Goal: Transaction & Acquisition: Book appointment/travel/reservation

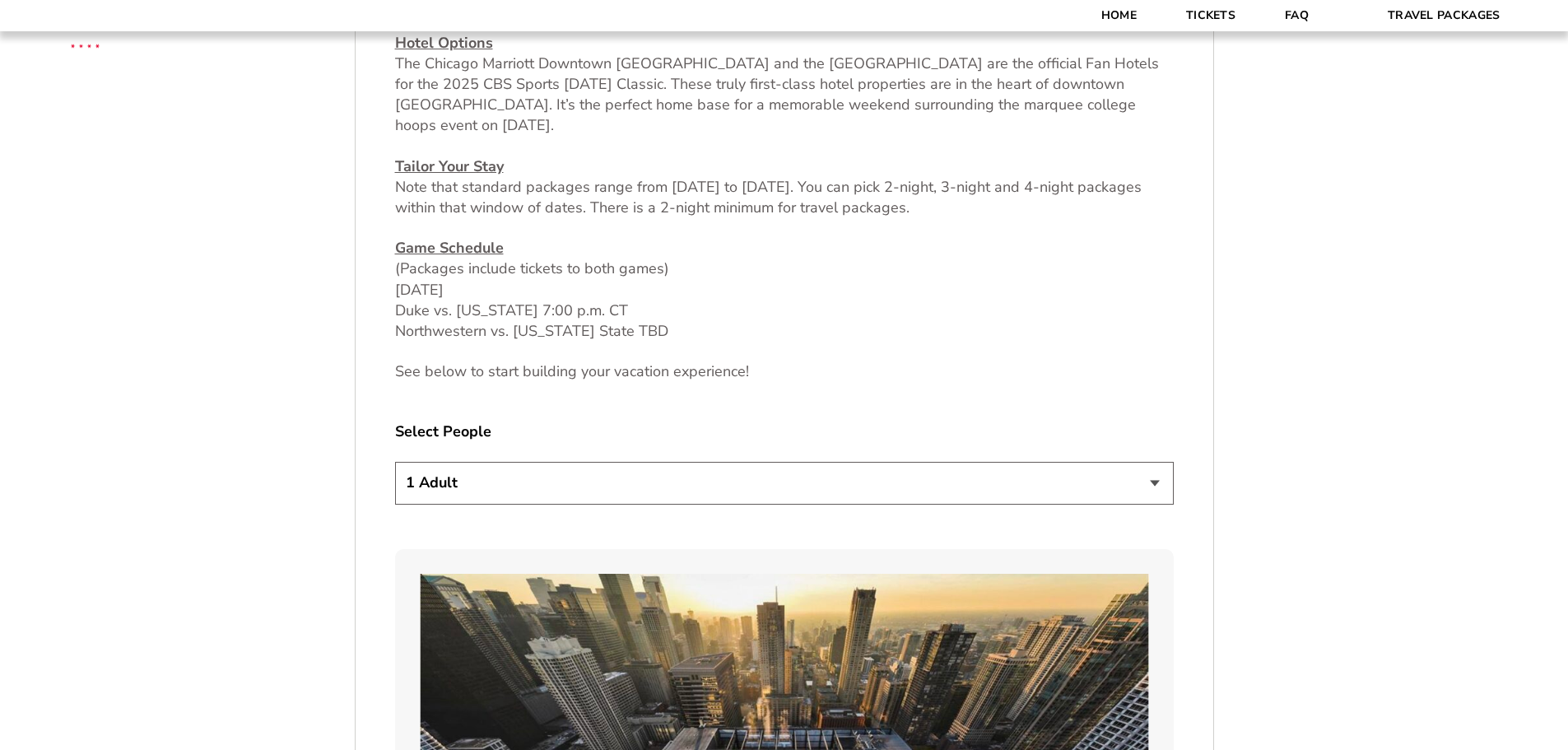
scroll to position [906, 0]
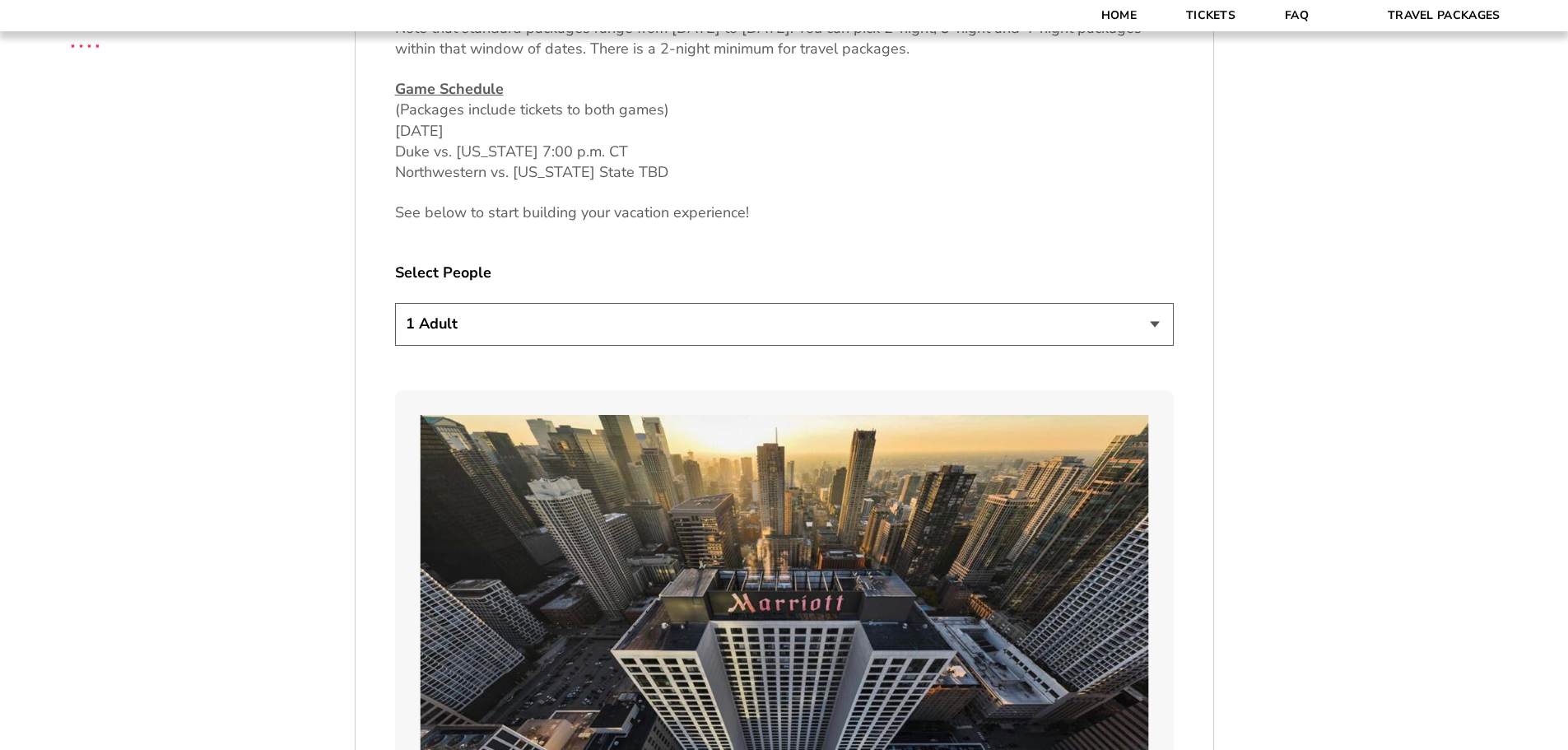
click at [479, 318] on select "1 Adult 2 Adults 3 Adults 4 Adults 2 Adults + 1 Child 2 Adults + 2 Children 2 A…" at bounding box center [784, 324] width 778 height 42
select select "2 Adults + 2 Children"
click at [395, 303] on select "1 Adult 2 Adults 3 Adults 4 Adults 2 Adults + 1 Child 2 Adults + 2 Children 2 A…" at bounding box center [784, 324] width 778 height 42
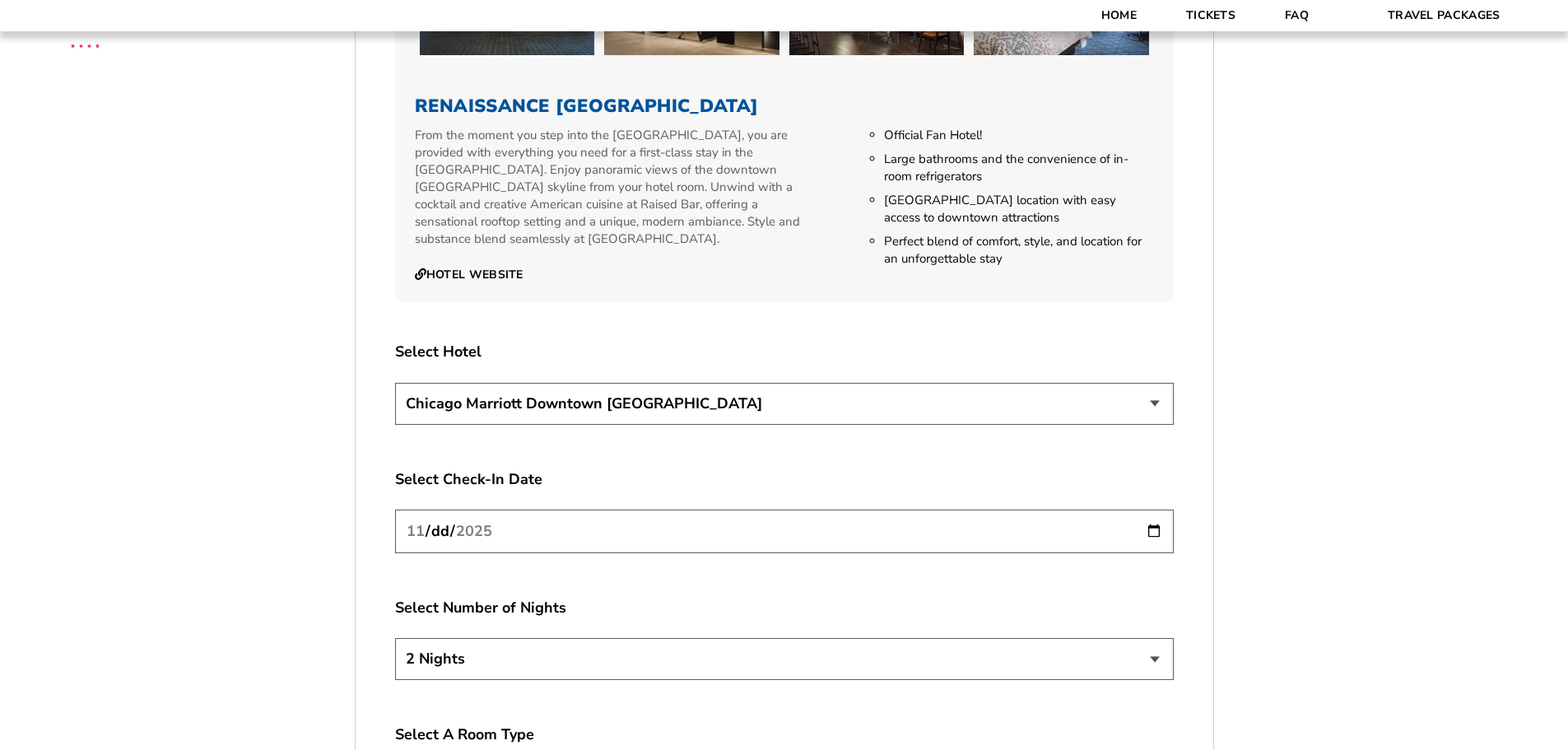
scroll to position [2964, 0]
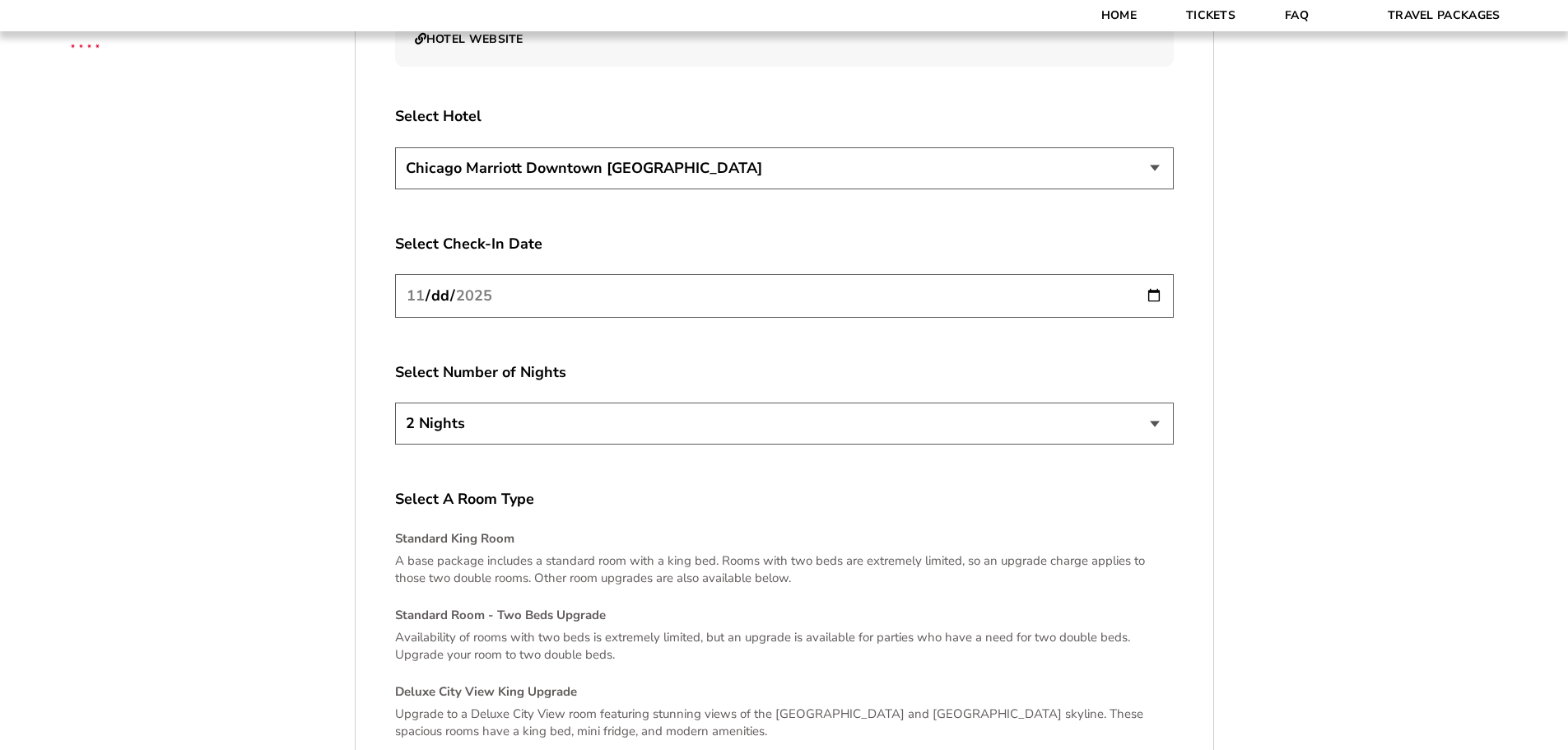
click at [458, 285] on input "[DATE]" at bounding box center [784, 296] width 778 height 43
click at [526, 292] on input "[DATE]" at bounding box center [784, 296] width 778 height 43
click at [1149, 276] on input "[DATE]" at bounding box center [784, 296] width 778 height 43
type input "[DATE]"
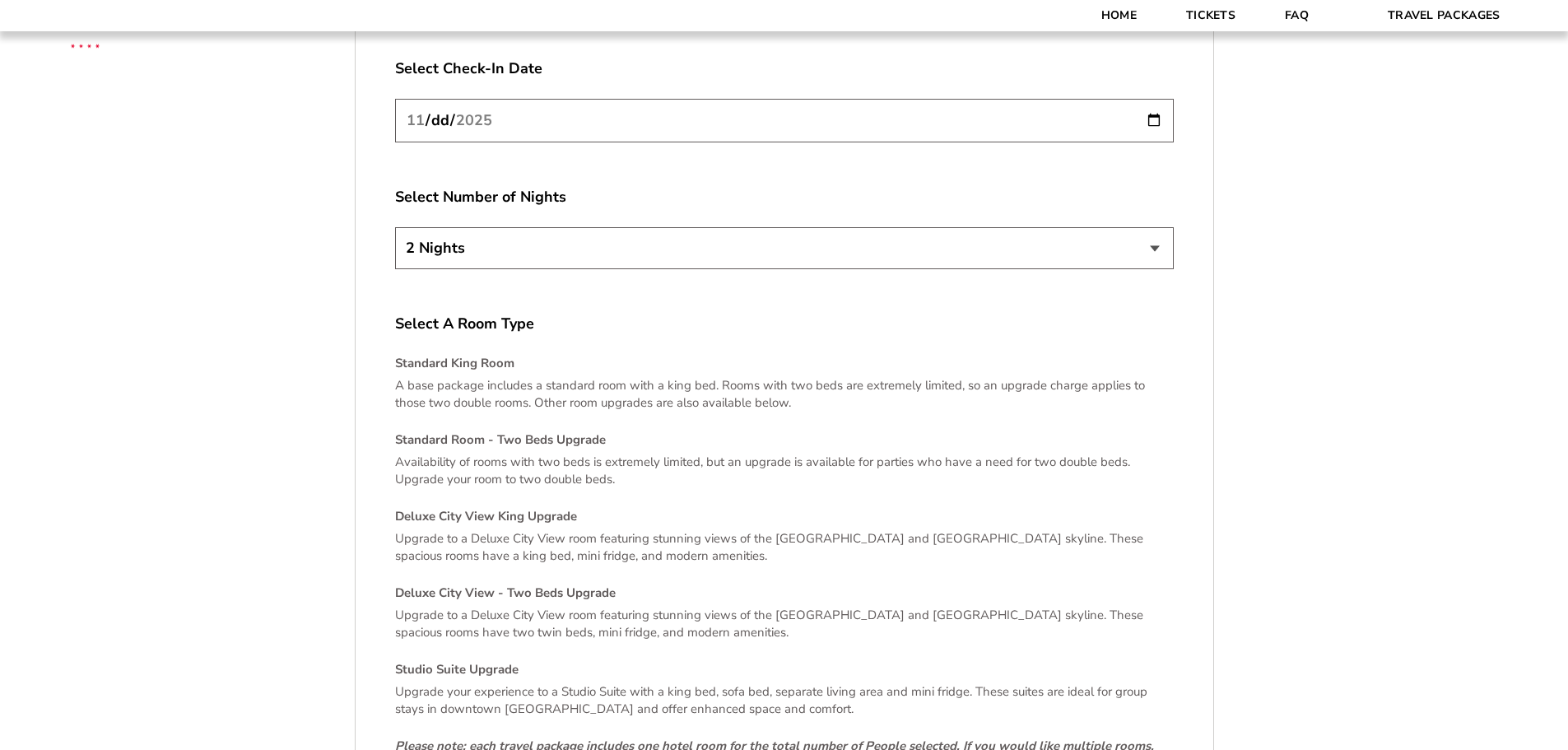
scroll to position [3211, 0]
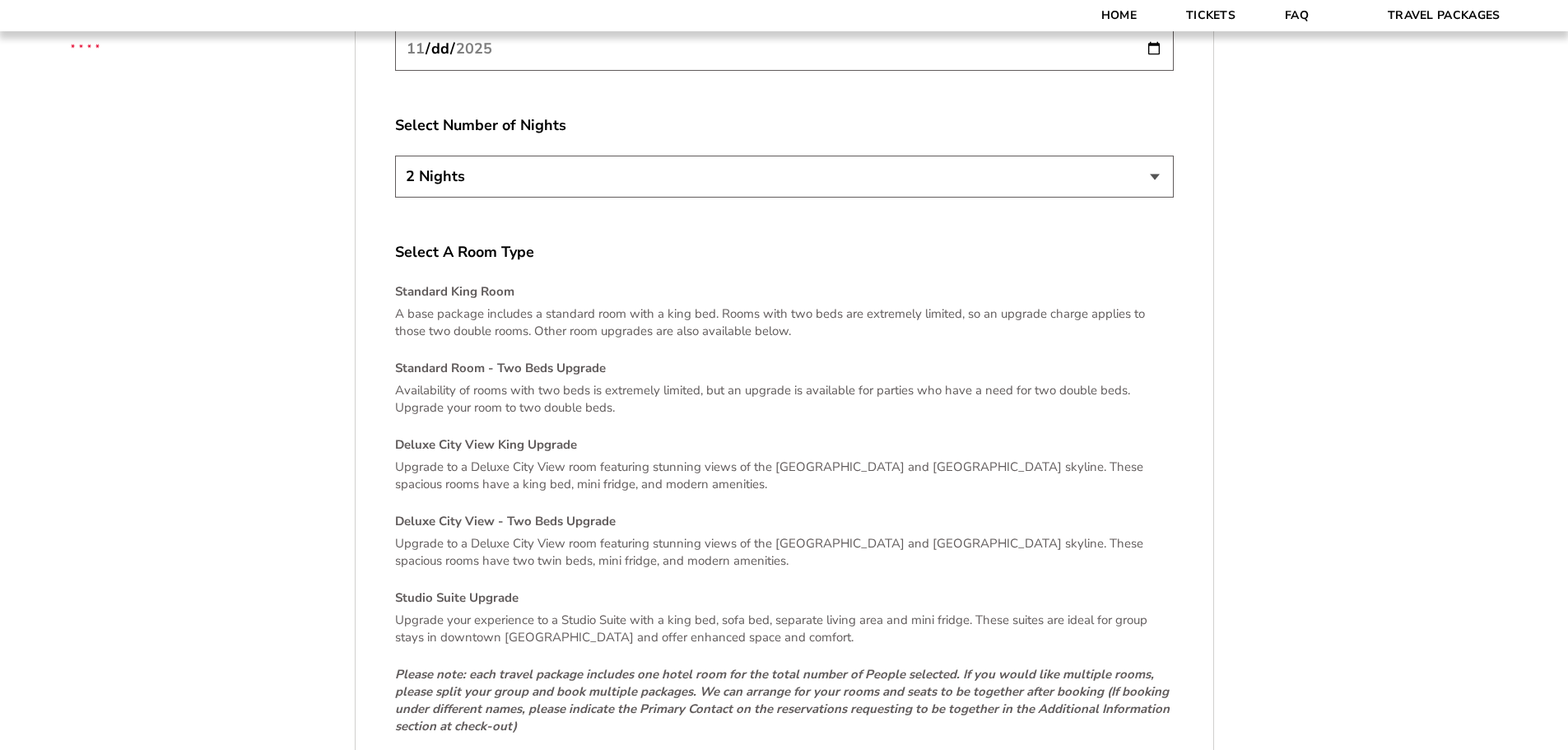
click at [483, 159] on select "2 Nights 3 Nights 4 Nights" at bounding box center [784, 177] width 778 height 42
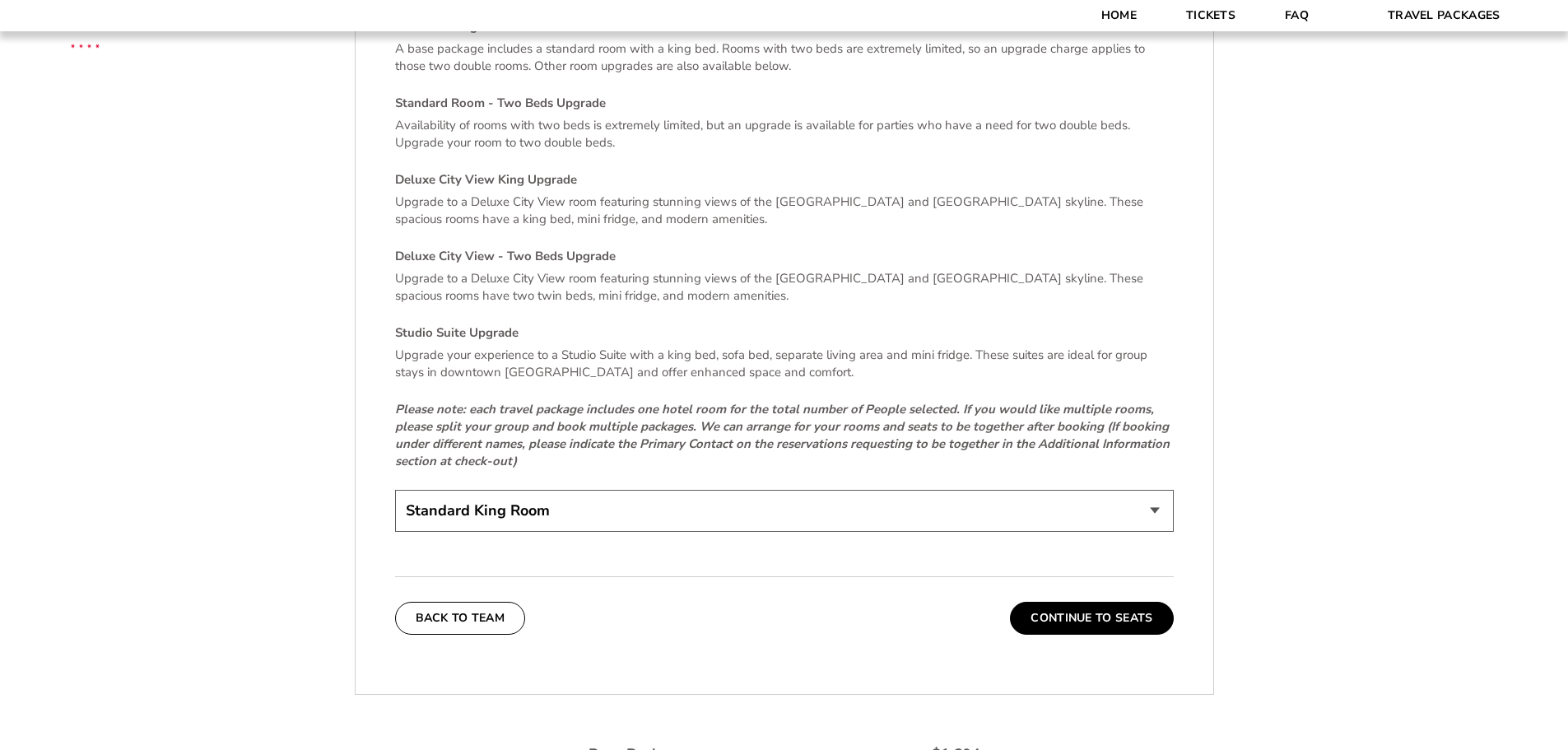
scroll to position [3540, 0]
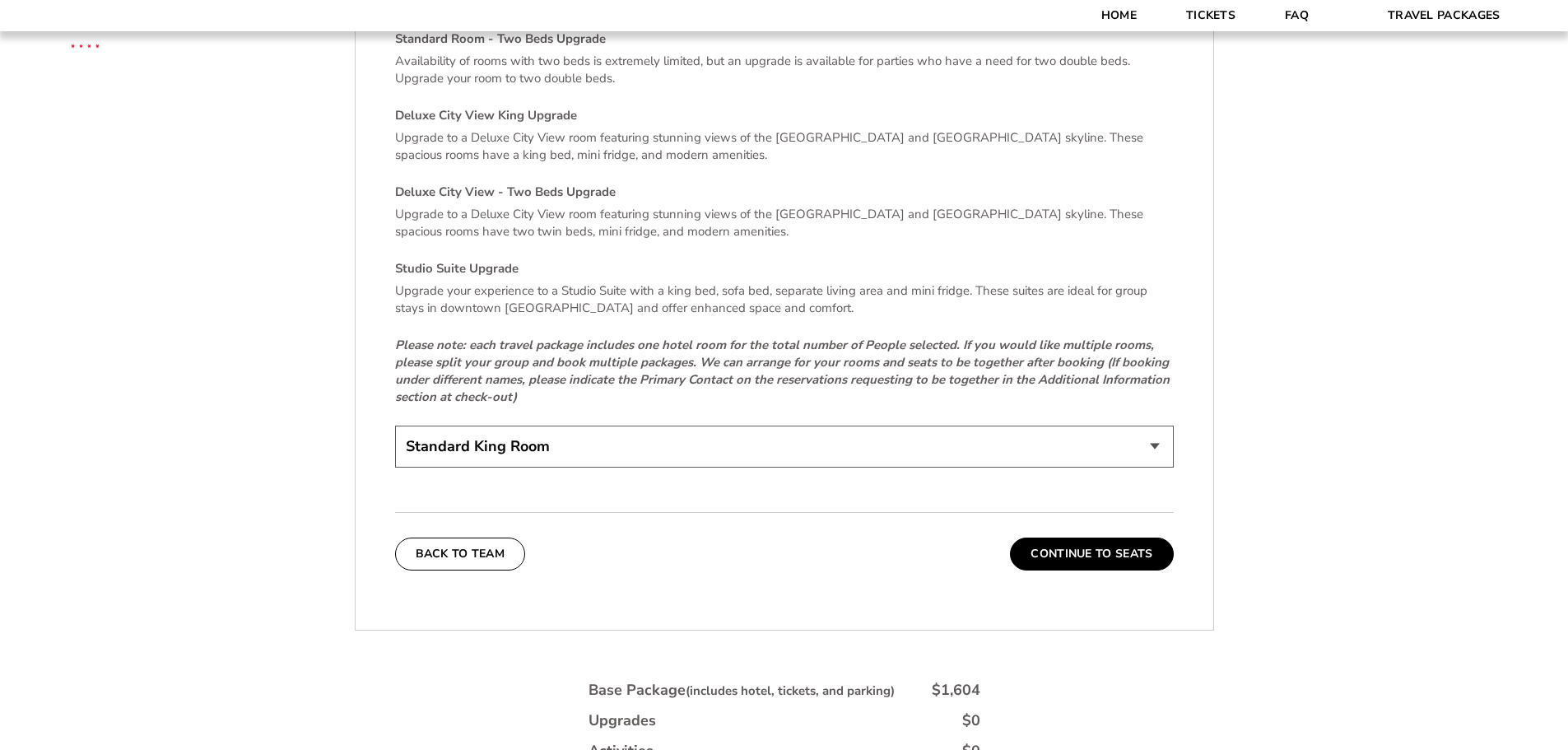
click at [526, 444] on select "Standard King Room Standard Room - Two Beds Upgrade (+$30 per night) Deluxe Cit…" at bounding box center [784, 447] width 778 height 42
click at [1046, 545] on button "Continue To Seats" at bounding box center [1092, 554] width 163 height 33
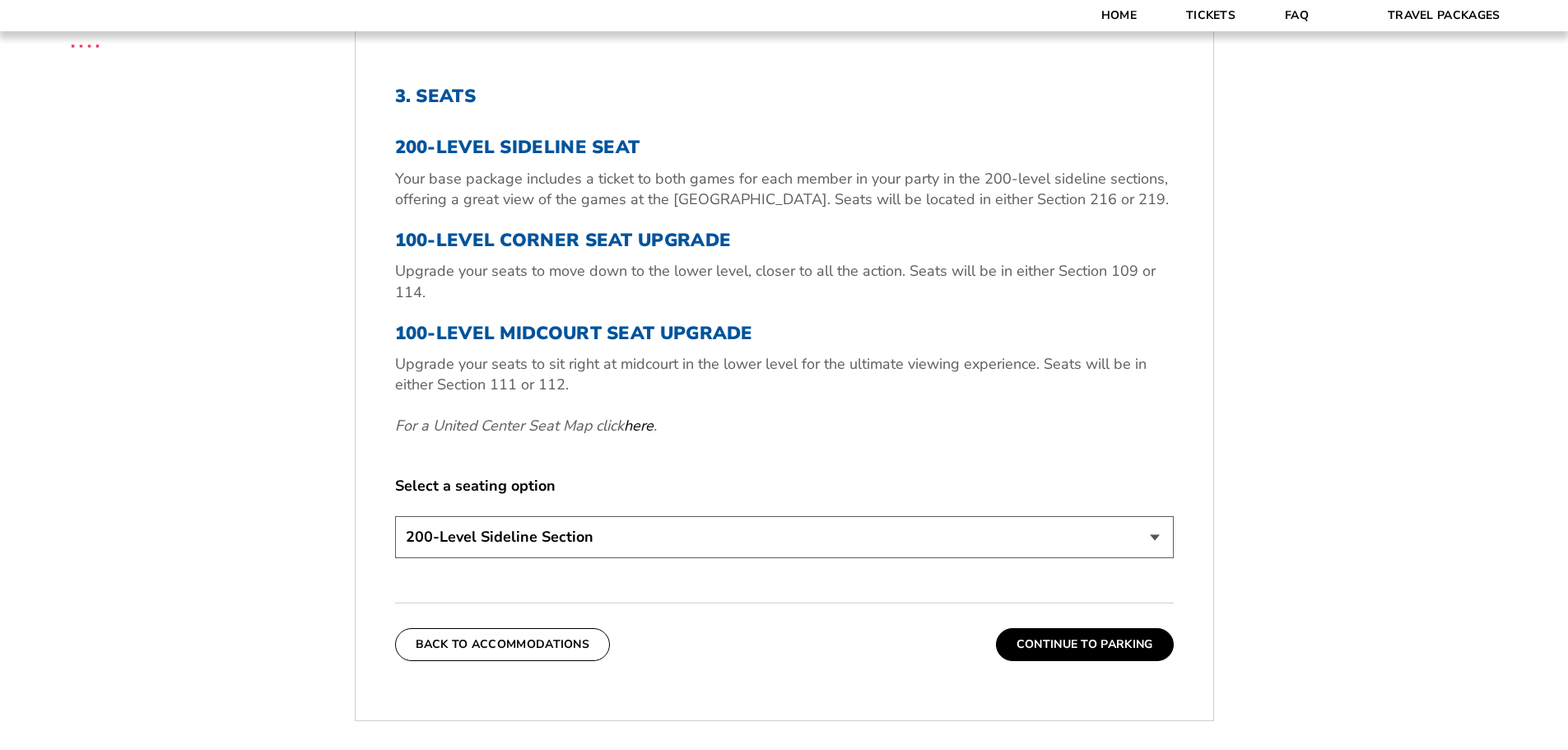
scroll to position [684, 0]
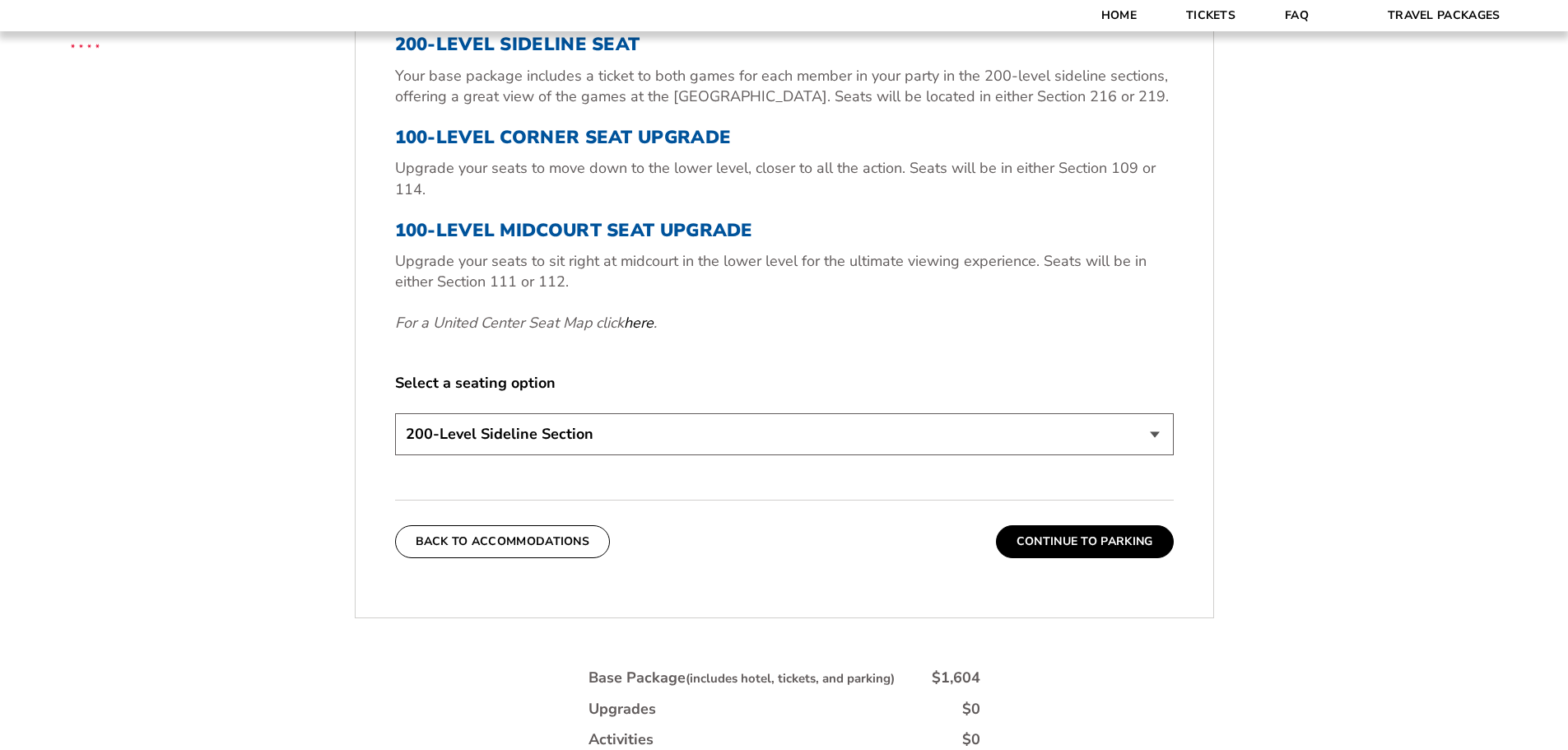
click at [544, 439] on select "200-Level Sideline Section 100-Level Corner Seat Upgrade (+$80 per person) 100-…" at bounding box center [784, 434] width 778 height 42
select select "100-Level Midcourt Seat Upgrade"
click at [395, 413] on select "200-Level Sideline Section 100-Level Corner Seat Upgrade (+$80 per person) 100-…" at bounding box center [784, 434] width 778 height 42
click at [1027, 541] on button "Continue To Parking" at bounding box center [1084, 542] width 177 height 33
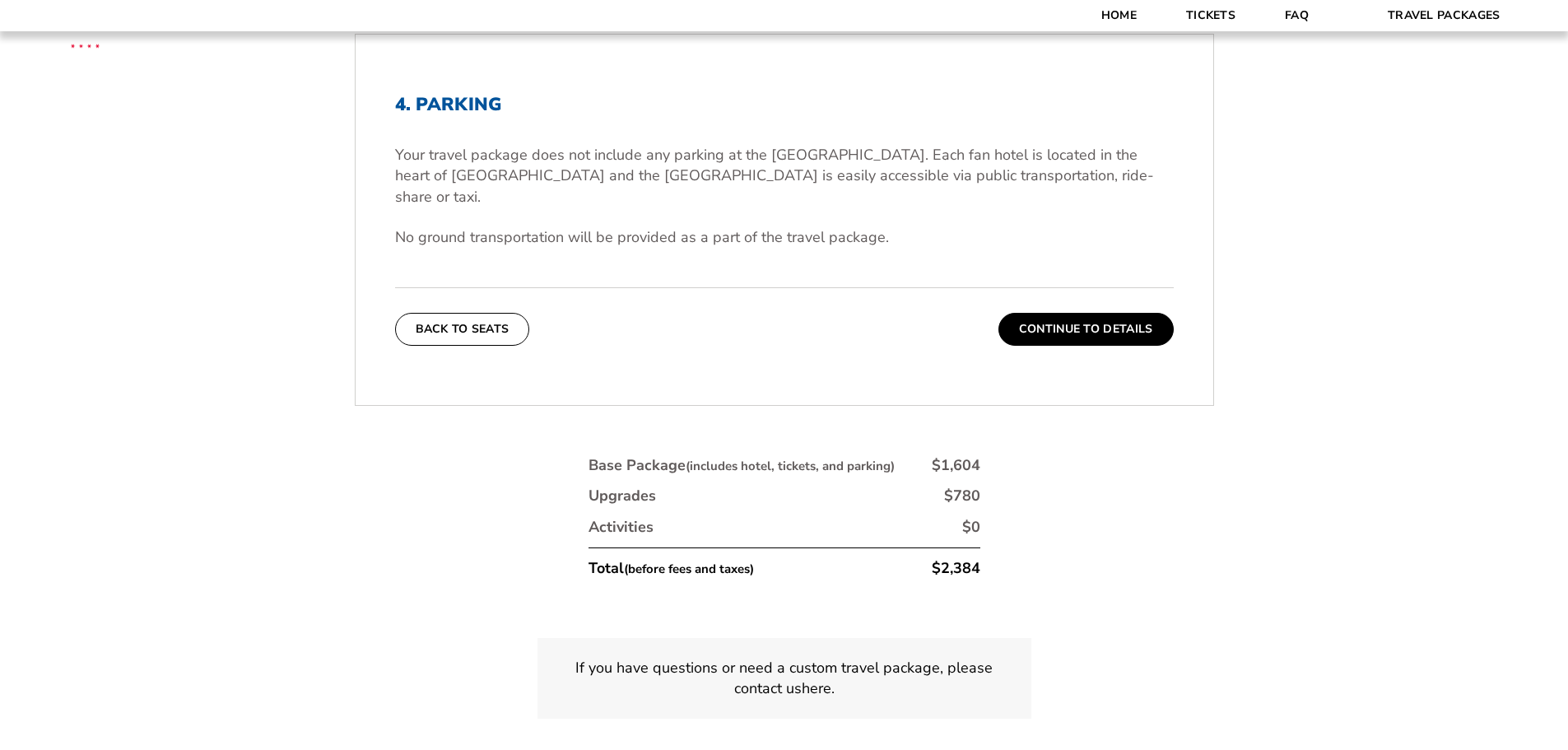
scroll to position [602, 0]
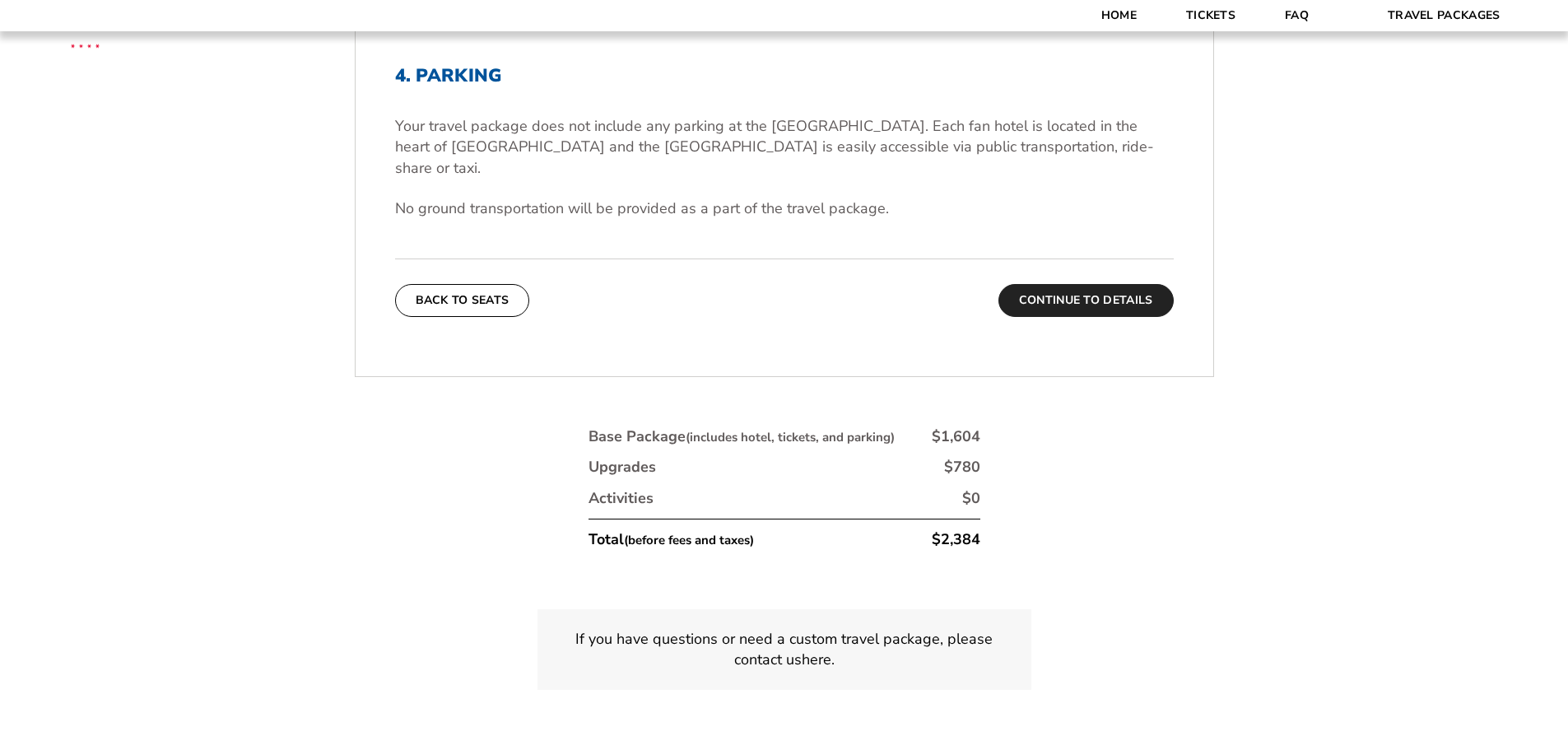
click at [1053, 286] on button "Continue To Details" at bounding box center [1086, 301] width 176 height 33
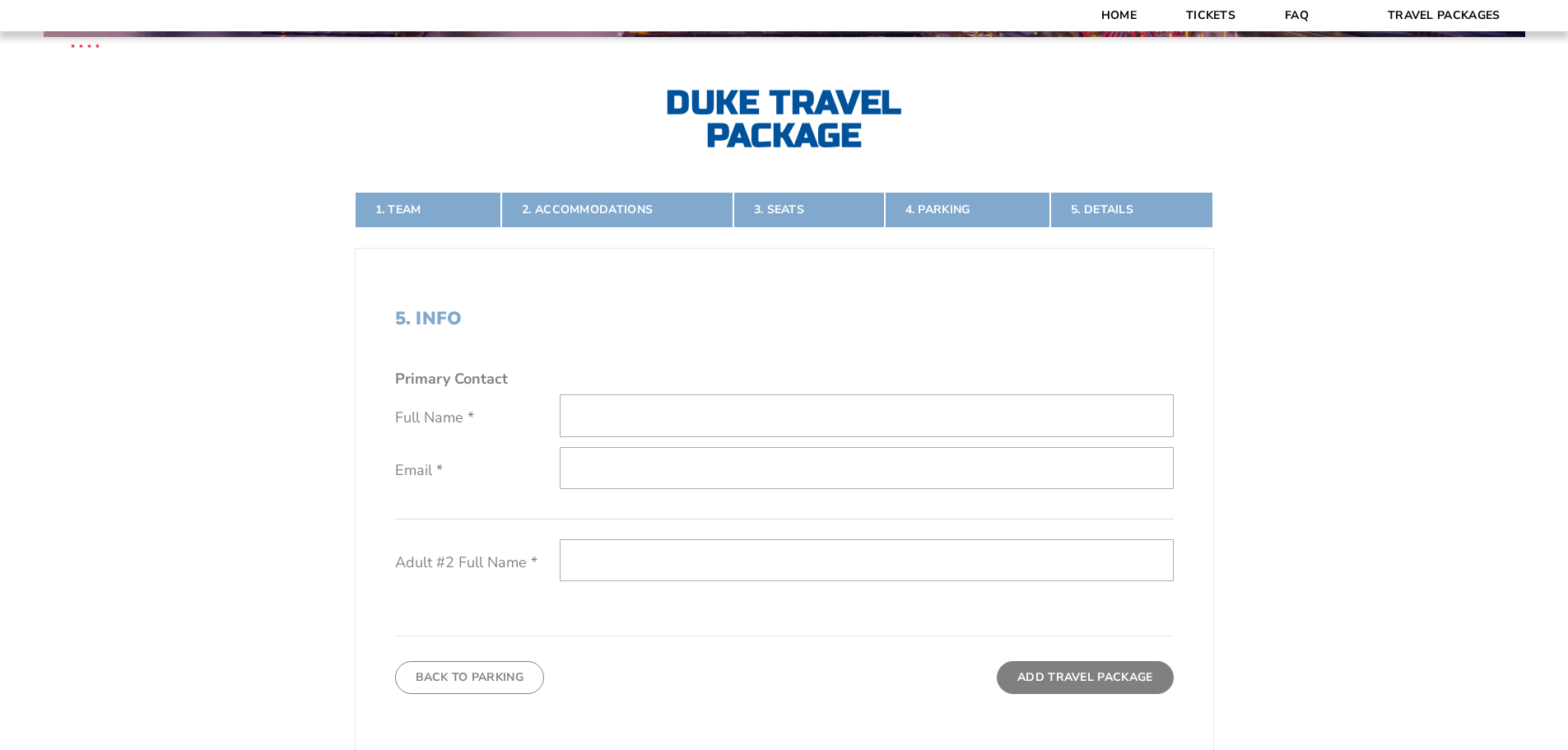
scroll to position [355, 0]
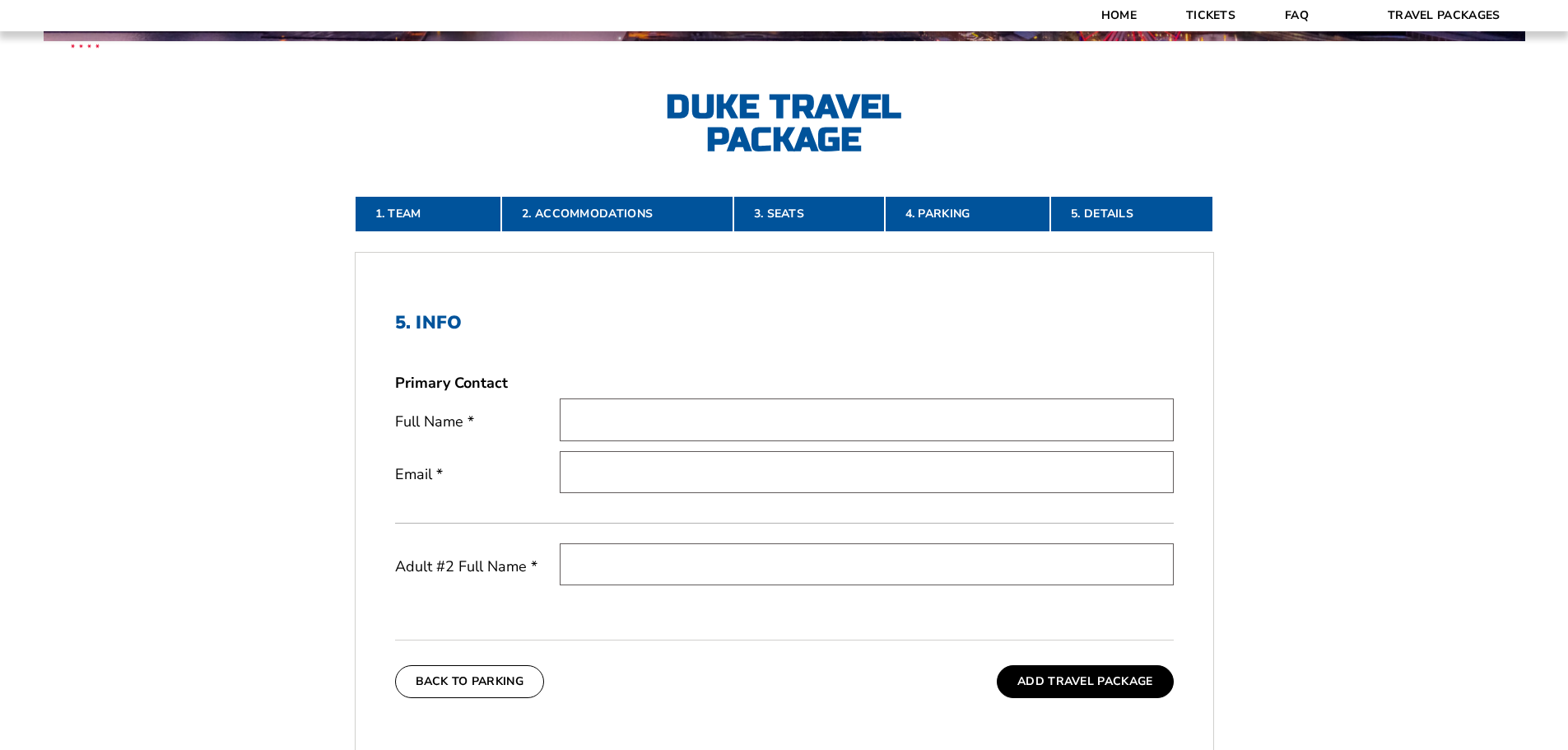
click at [732, 430] on input "text" at bounding box center [867, 419] width 614 height 42
type input "Chad Zimmerman"
type input "czimmerman@mckayauto.net"
click at [717, 559] on input "text" at bounding box center [867, 565] width 614 height 42
type input "Chad Zimmerman"
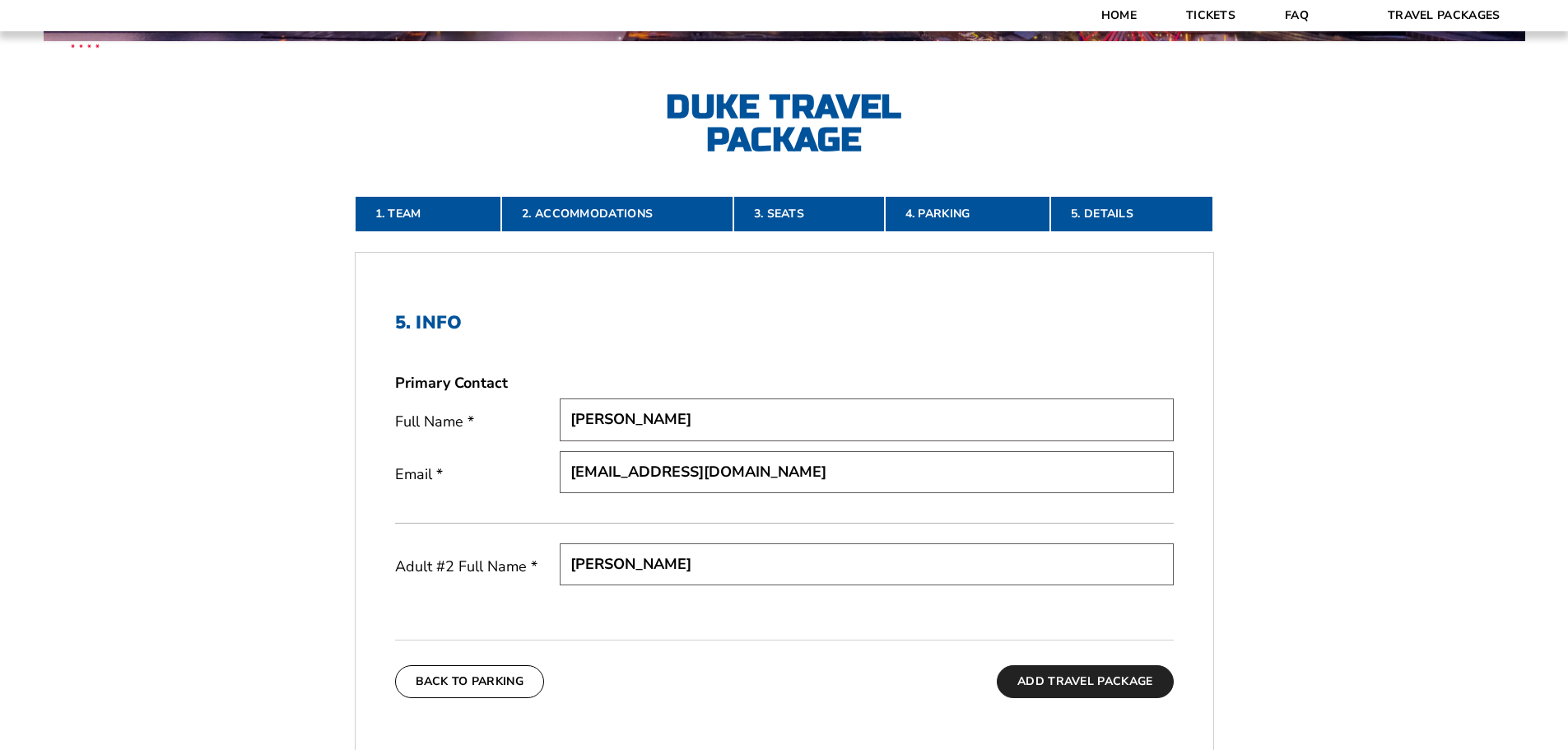
click at [1046, 679] on button "Add Travel Package" at bounding box center [1084, 682] width 176 height 33
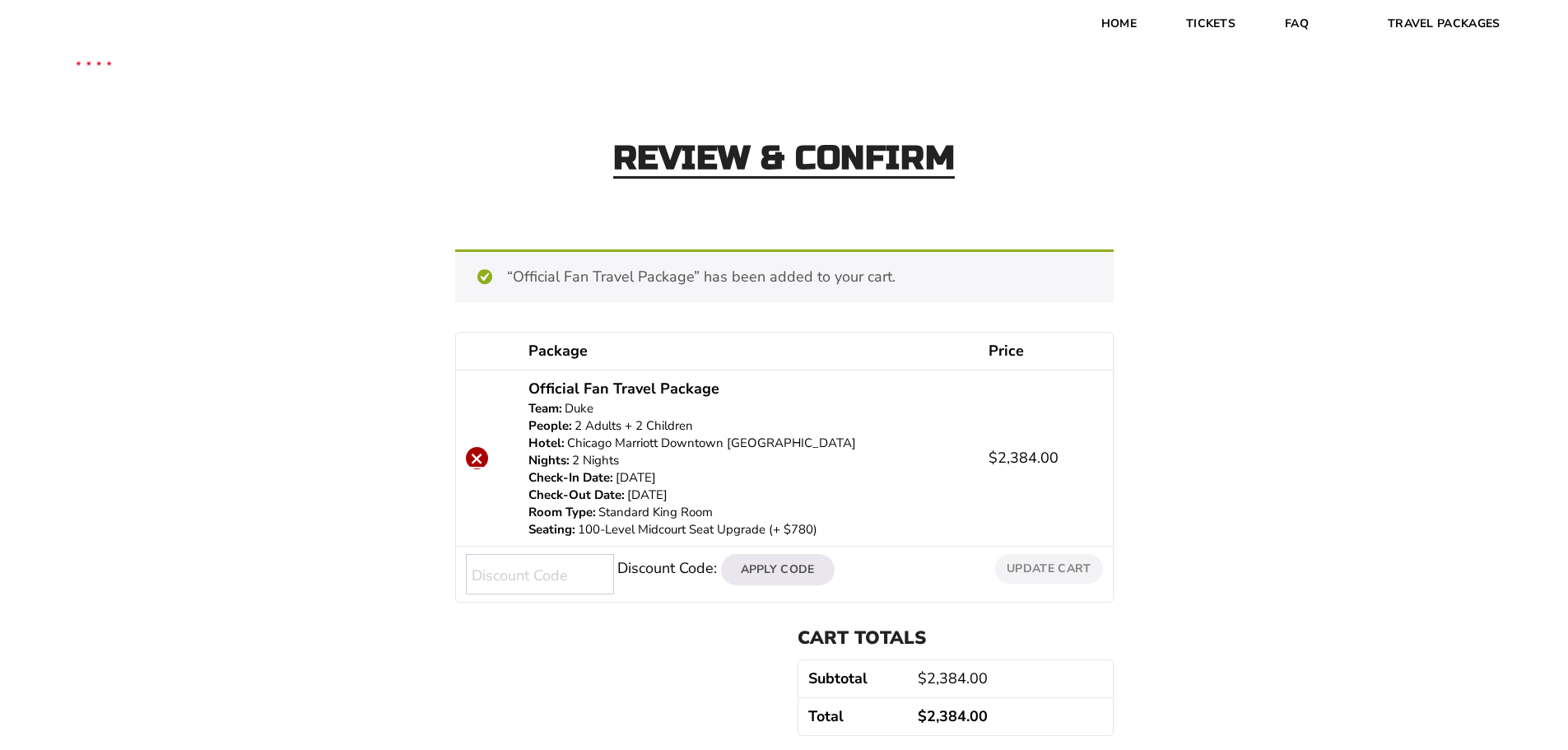
click at [478, 460] on link "×" at bounding box center [477, 458] width 23 height 23
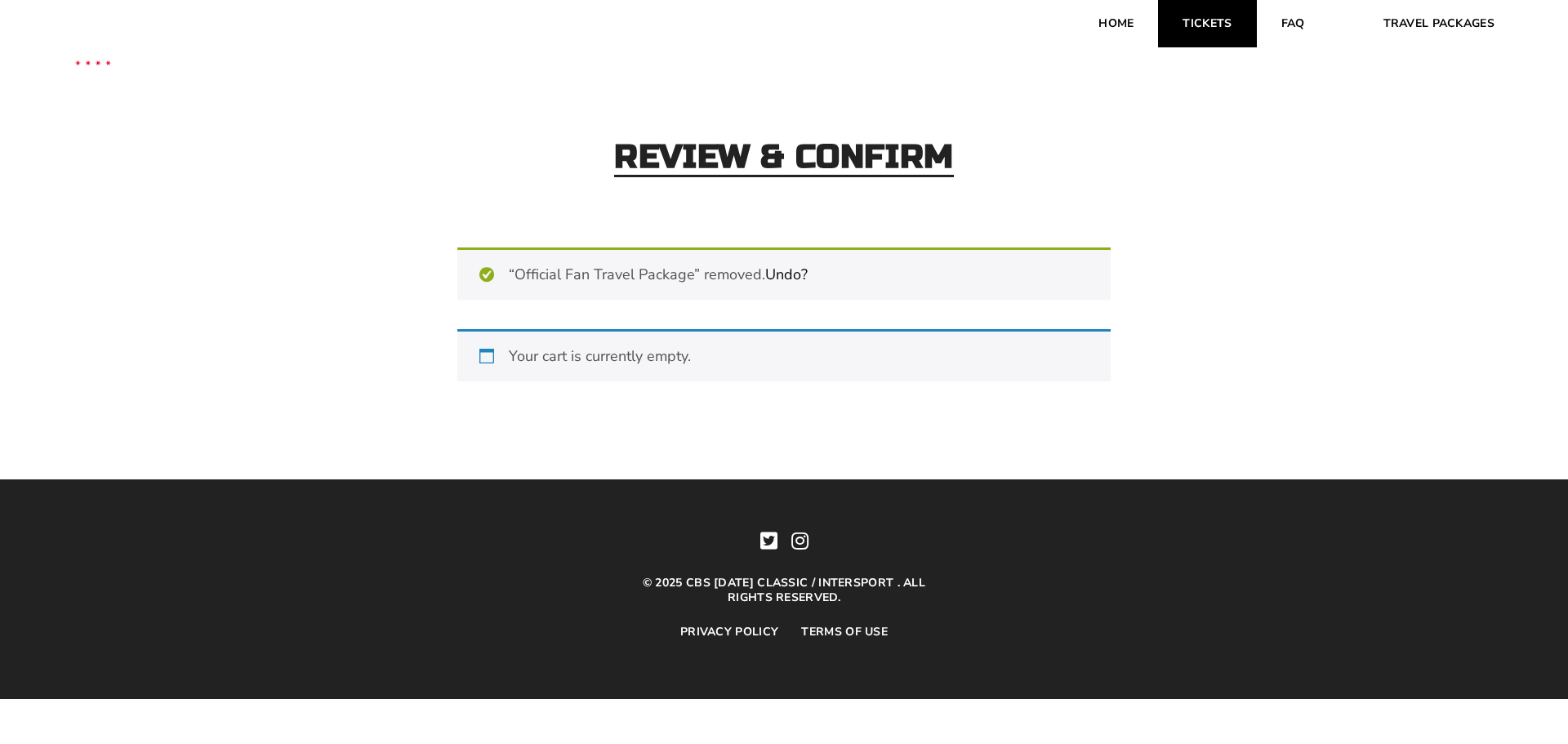
click at [1209, 24] on link "Tickets" at bounding box center [1206, 23] width 98 height 47
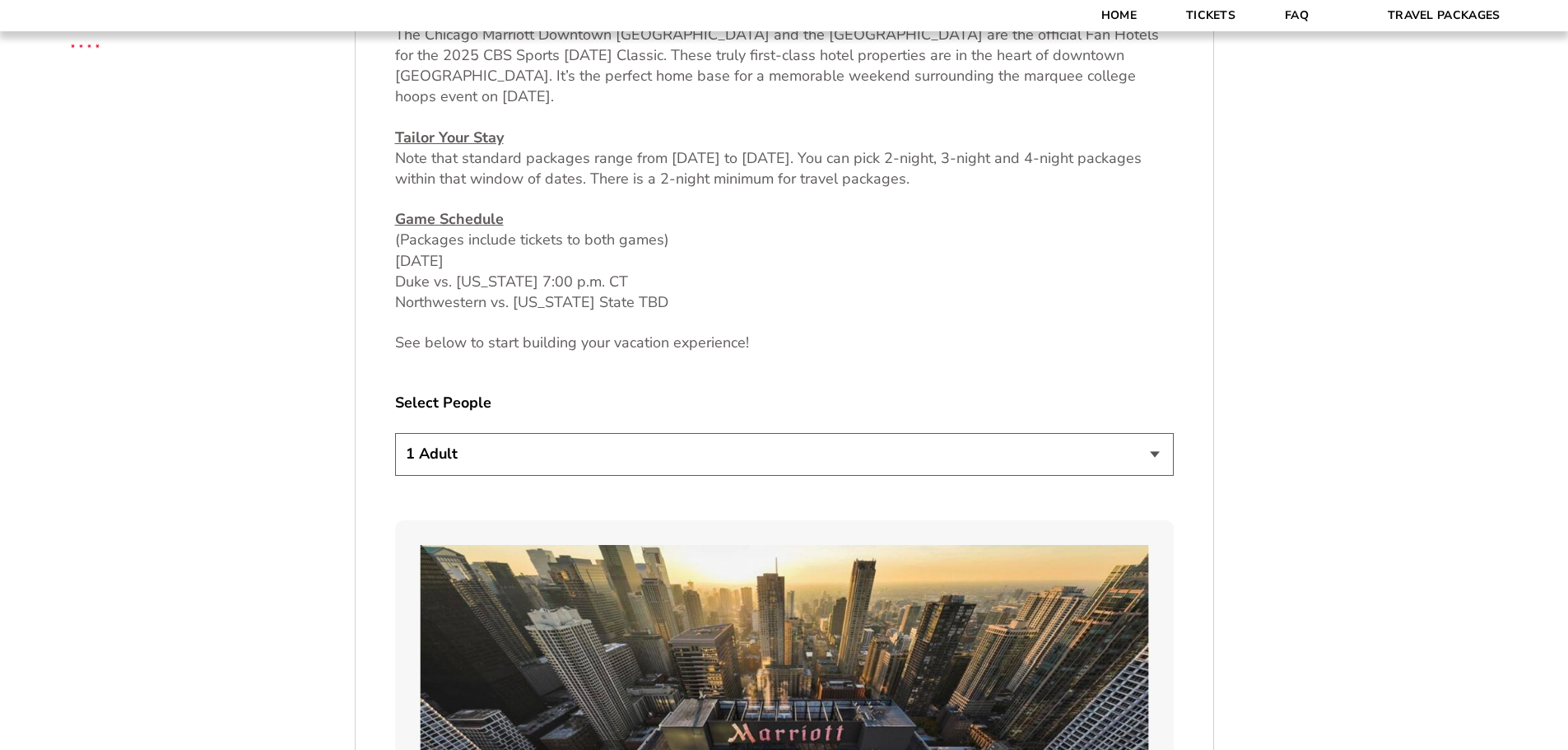
scroll to position [824, 0]
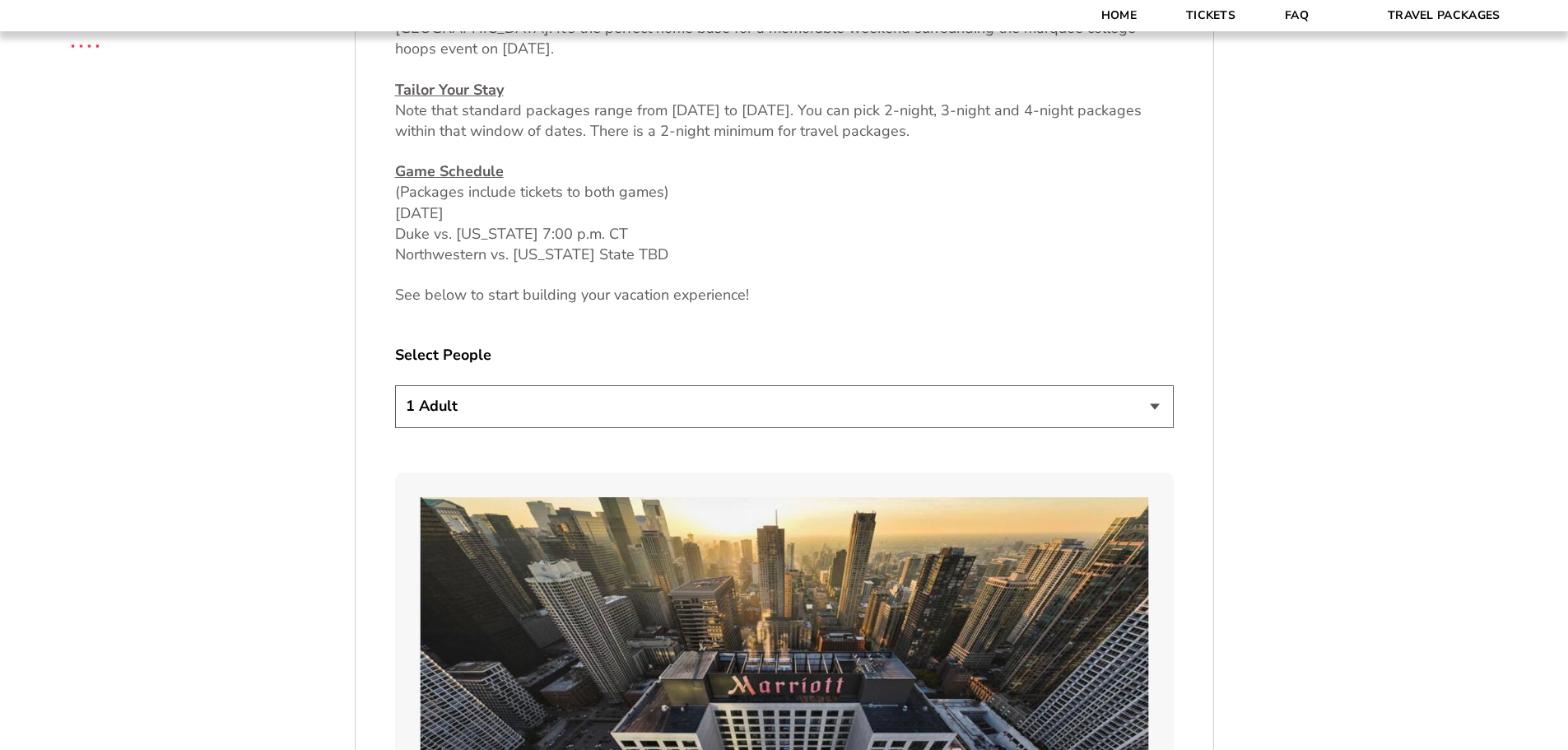
click at [487, 405] on select "1 Adult 2 Adults 3 Adults 4 Adults 2 Adults + 1 Child 2 Adults + 2 Children 2 A…" at bounding box center [784, 406] width 778 height 42
select select "2 Adults + 2 Children"
click at [395, 385] on select "1 Adult 2 Adults 3 Adults 4 Adults 2 Adults + 1 Child 2 Adults + 2 Children 2 A…" at bounding box center [784, 406] width 778 height 42
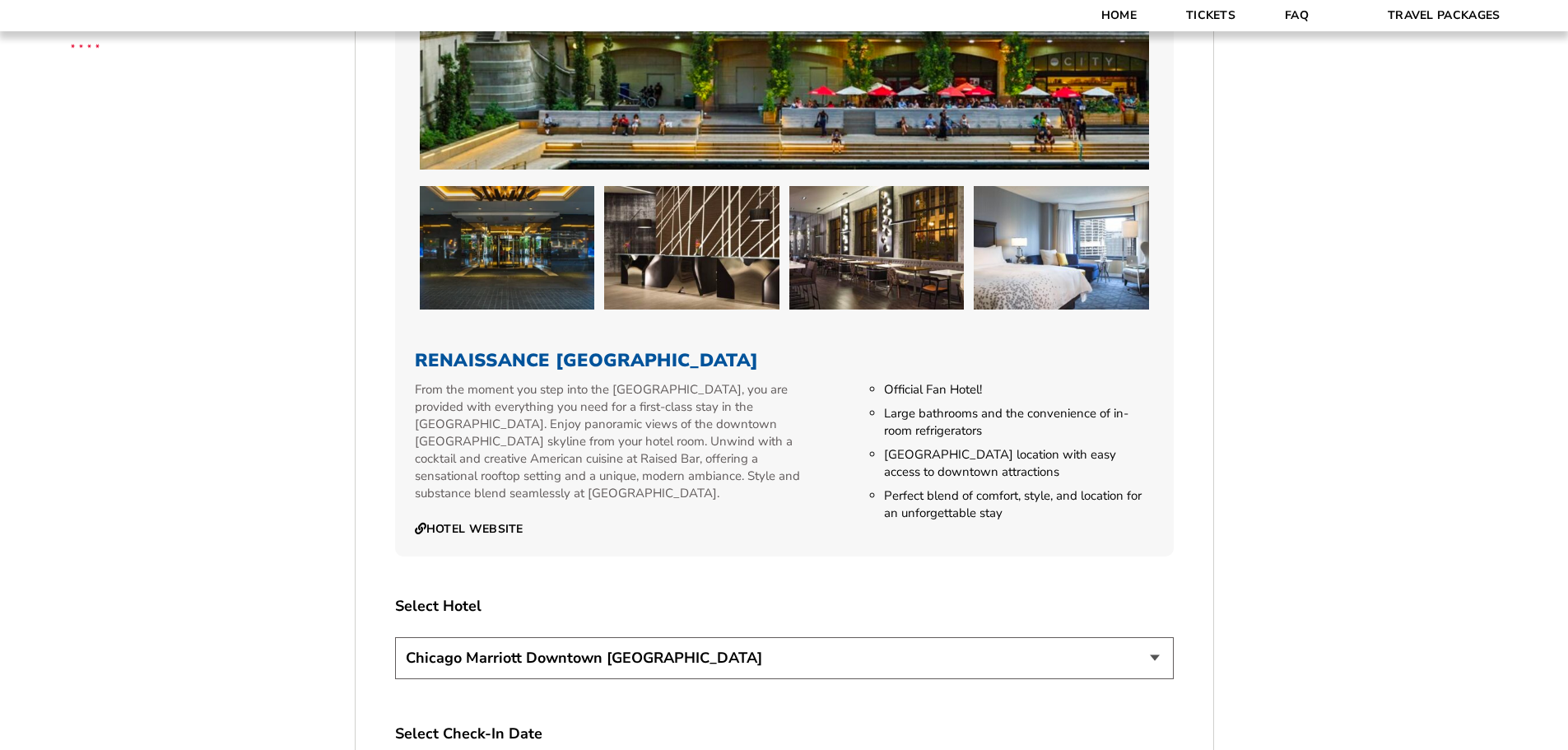
scroll to position [2552, 0]
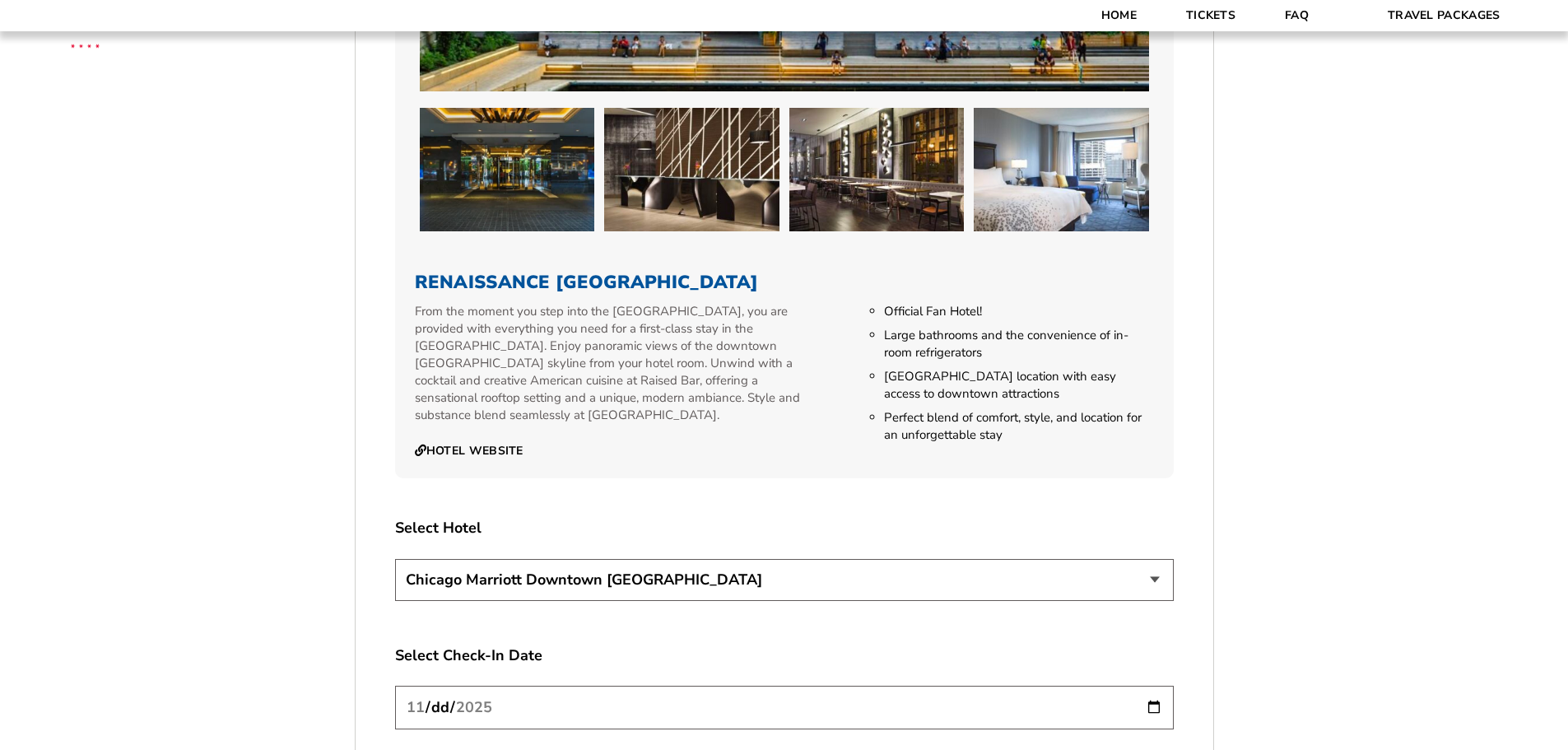
click at [405, 568] on select "[GEOGRAPHIC_DATA] [GEOGRAPHIC_DATA]" at bounding box center [784, 580] width 778 height 42
select select "21326"
click at [395, 559] on select "[GEOGRAPHIC_DATA] [GEOGRAPHIC_DATA]" at bounding box center [784, 580] width 778 height 42
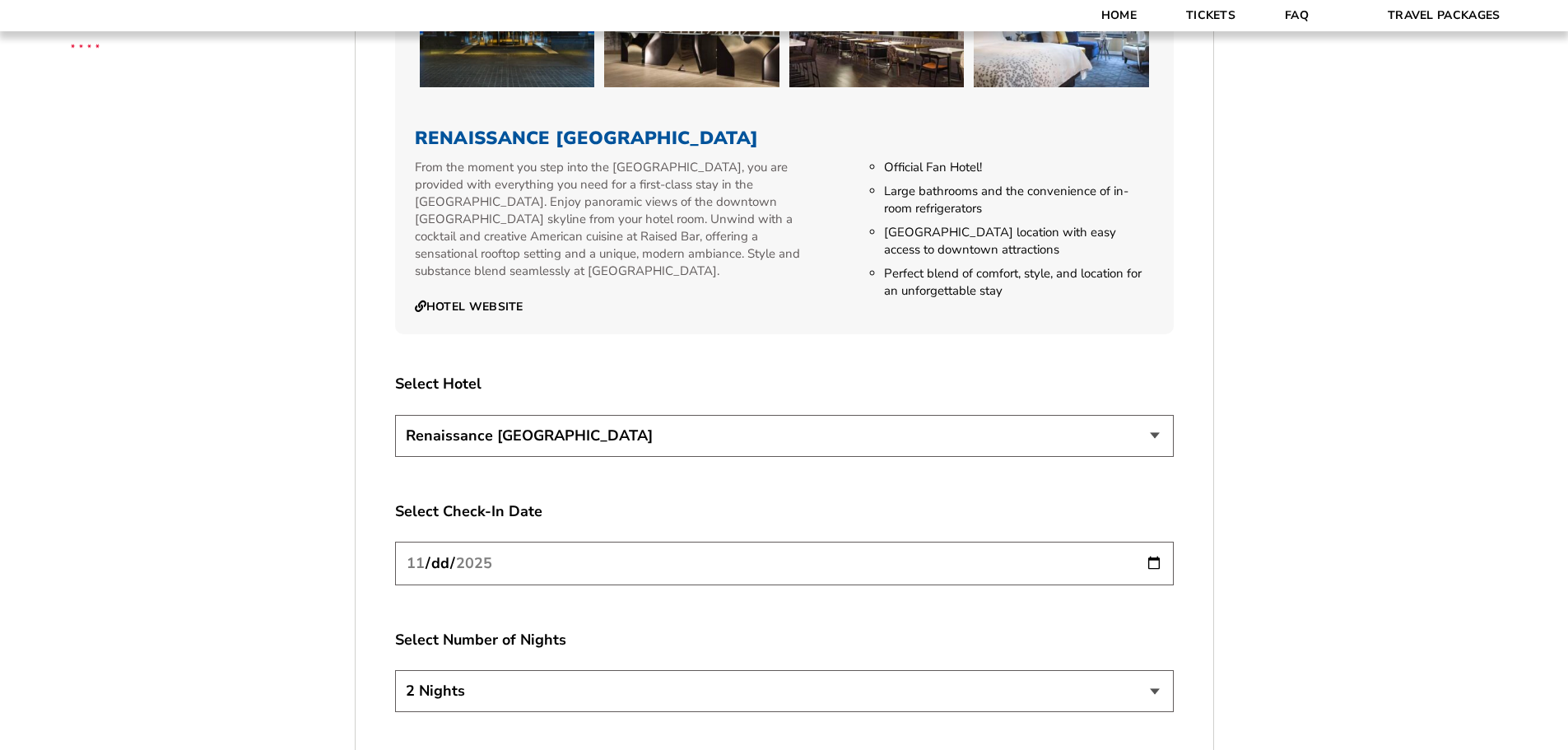
scroll to position [2718, 0]
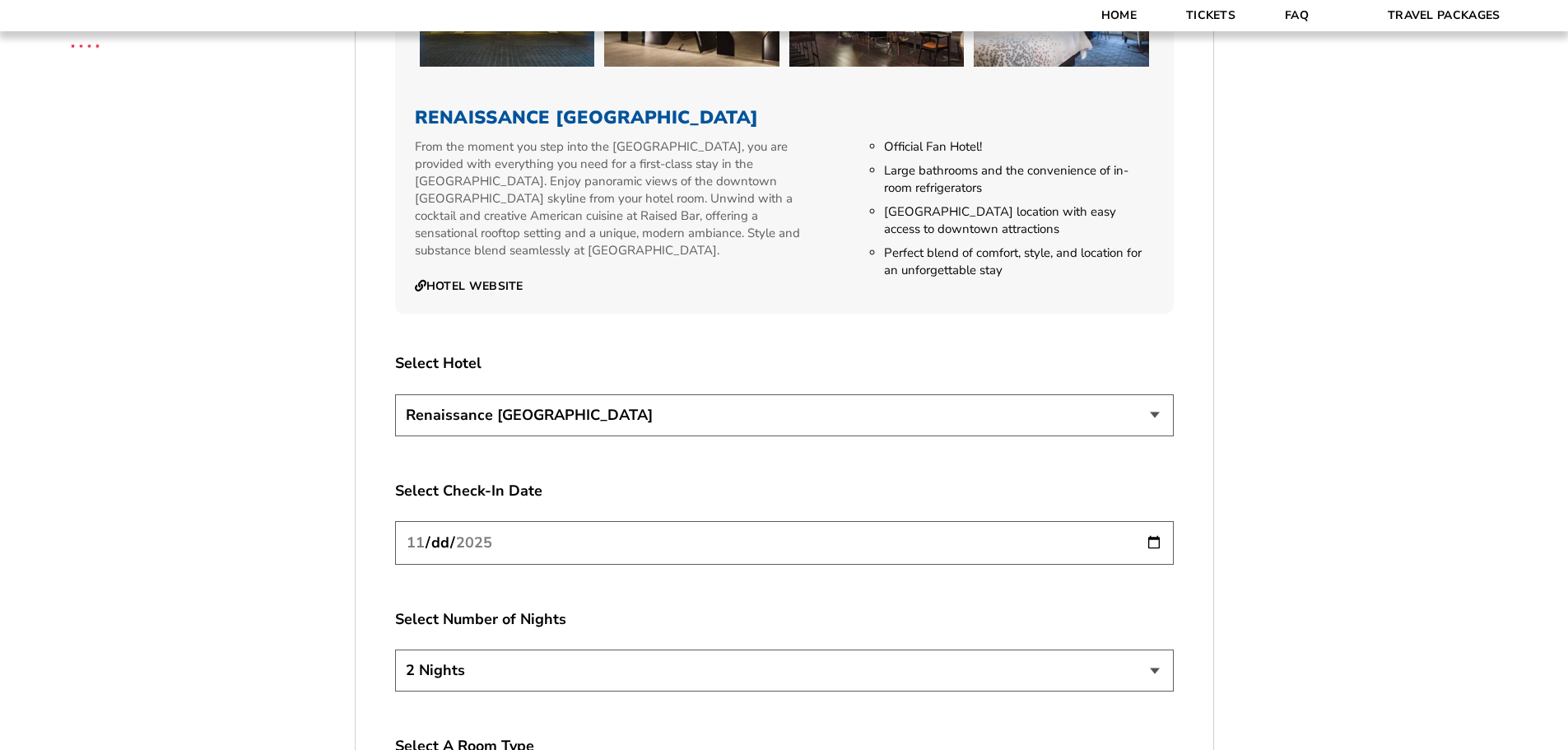
click at [1158, 527] on input "[DATE]" at bounding box center [784, 543] width 778 height 43
type input "[DATE]"
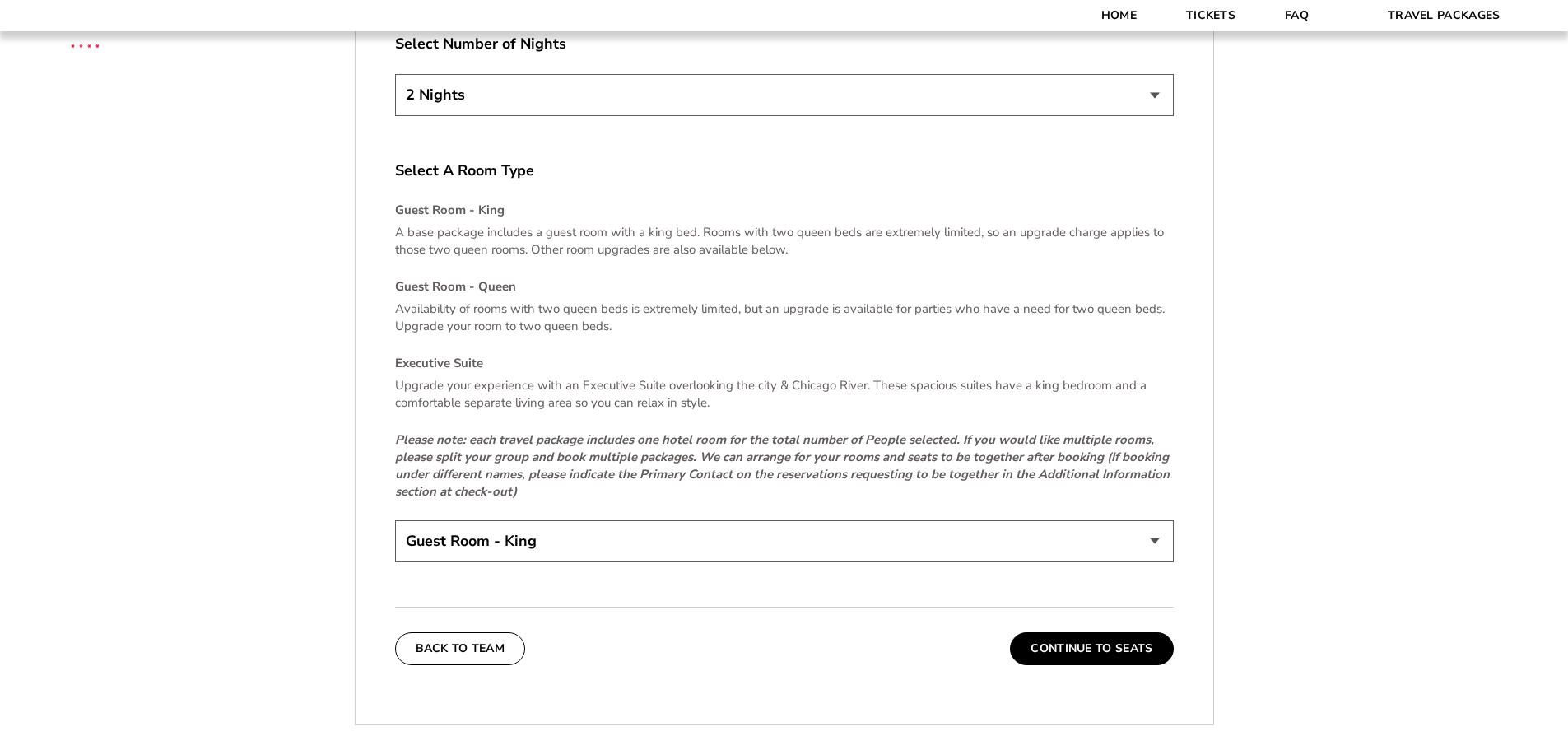
scroll to position [3294, 0]
click at [508, 523] on select "Guest Room - King Guest Room - Queen (+$95 per night) Executive Suite (+$315 pe…" at bounding box center [784, 540] width 778 height 42
click at [1115, 635] on button "Continue To Seats" at bounding box center [1092, 648] width 163 height 33
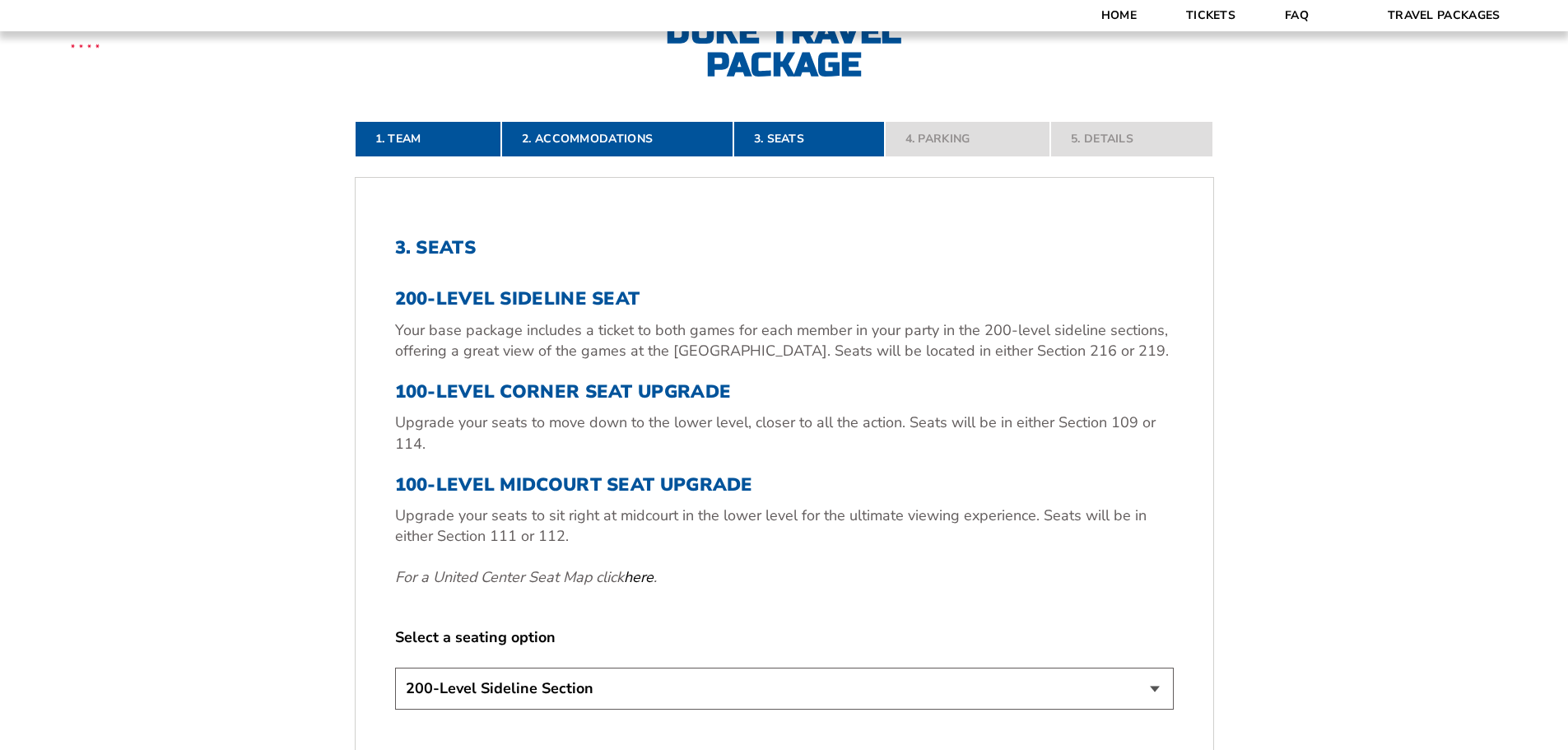
scroll to position [684, 0]
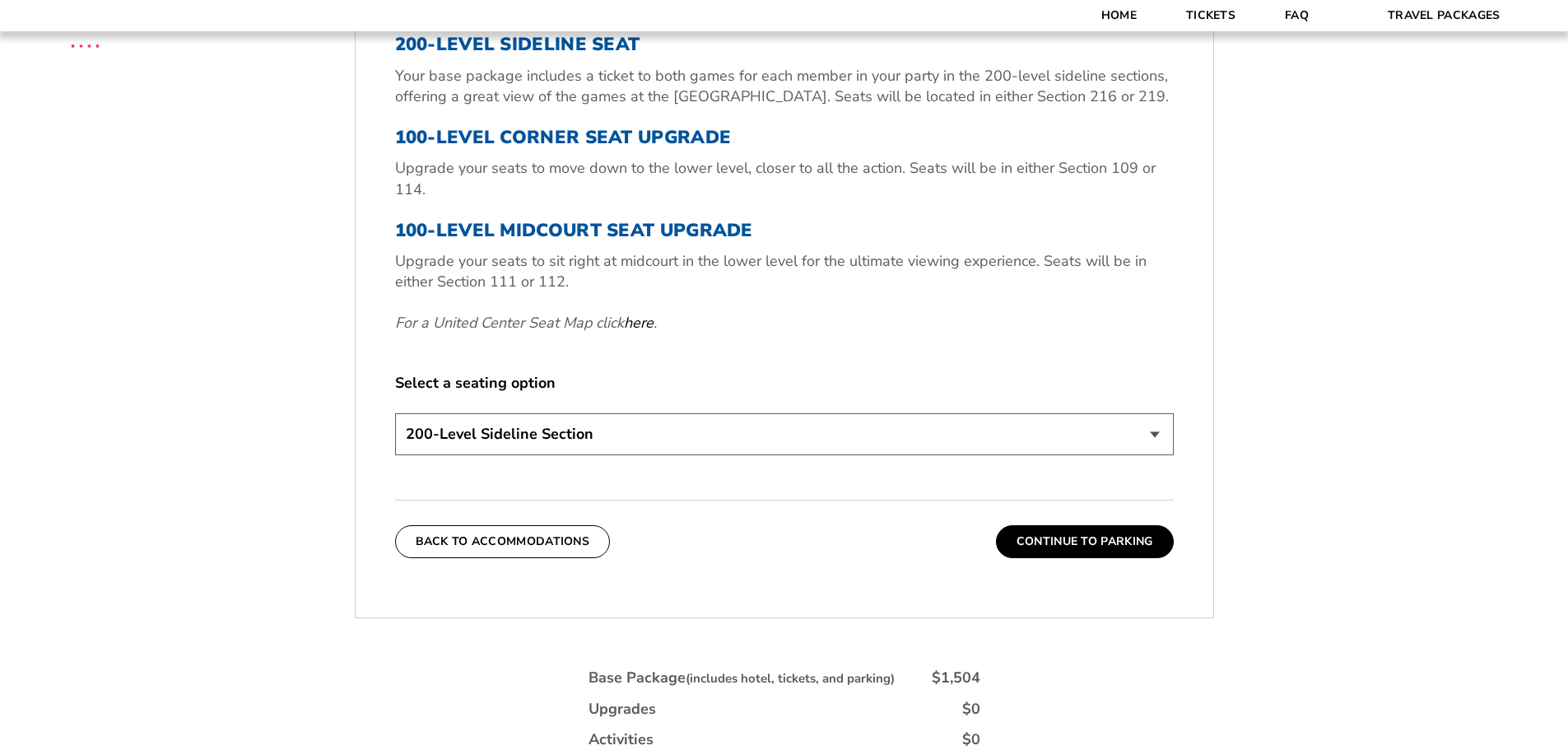
click at [542, 442] on select "200-Level Sideline Section 100-Level Corner Seat Upgrade (+$80 per person) 100-…" at bounding box center [784, 434] width 778 height 42
select select "100-Level Midcourt Seat Upgrade"
click at [395, 413] on select "200-Level Sideline Section 100-Level Corner Seat Upgrade (+$80 per person) 100-…" at bounding box center [784, 434] width 778 height 42
click at [648, 319] on link "here" at bounding box center [639, 323] width 29 height 21
click at [1093, 547] on button "Continue To Parking" at bounding box center [1084, 542] width 177 height 33
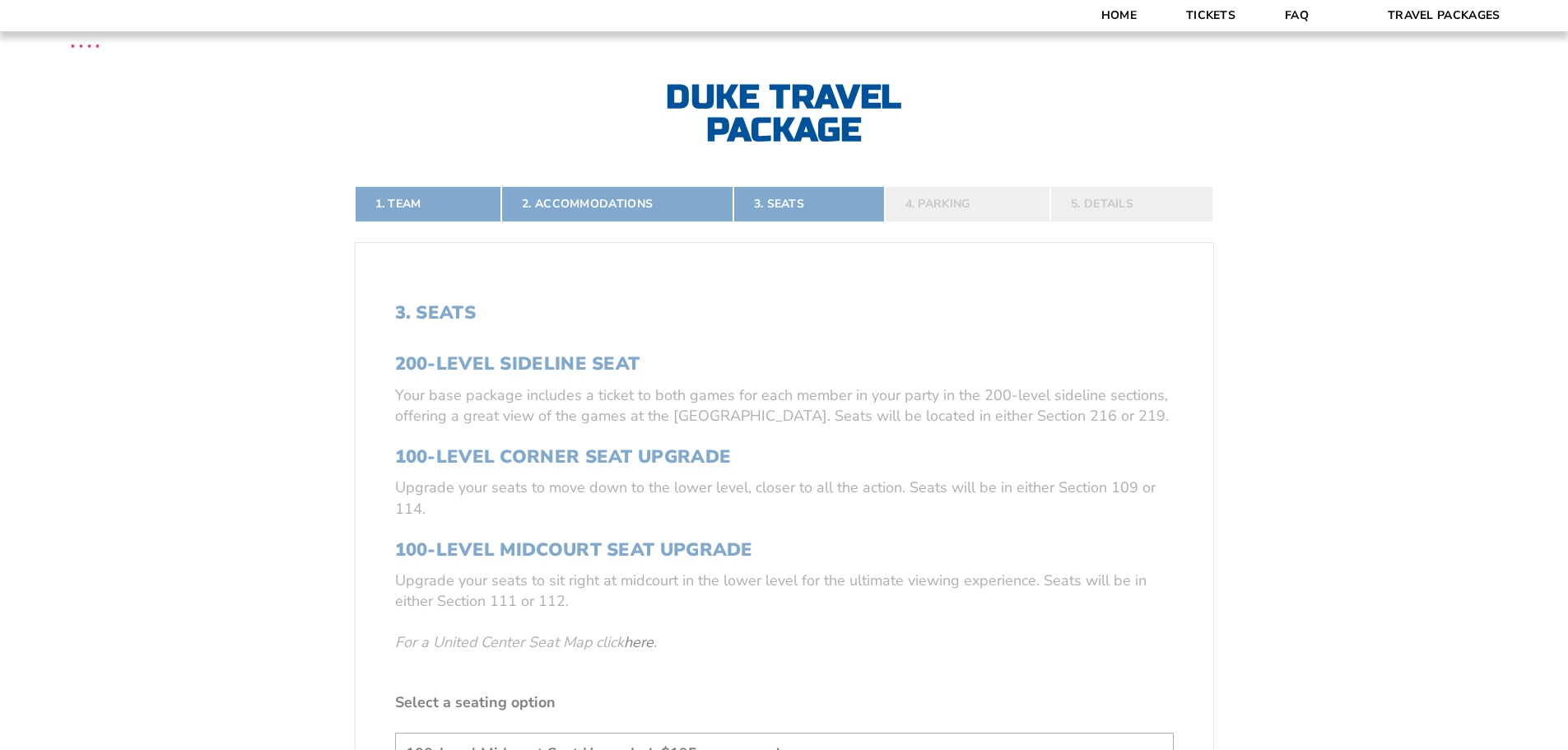
scroll to position [355, 0]
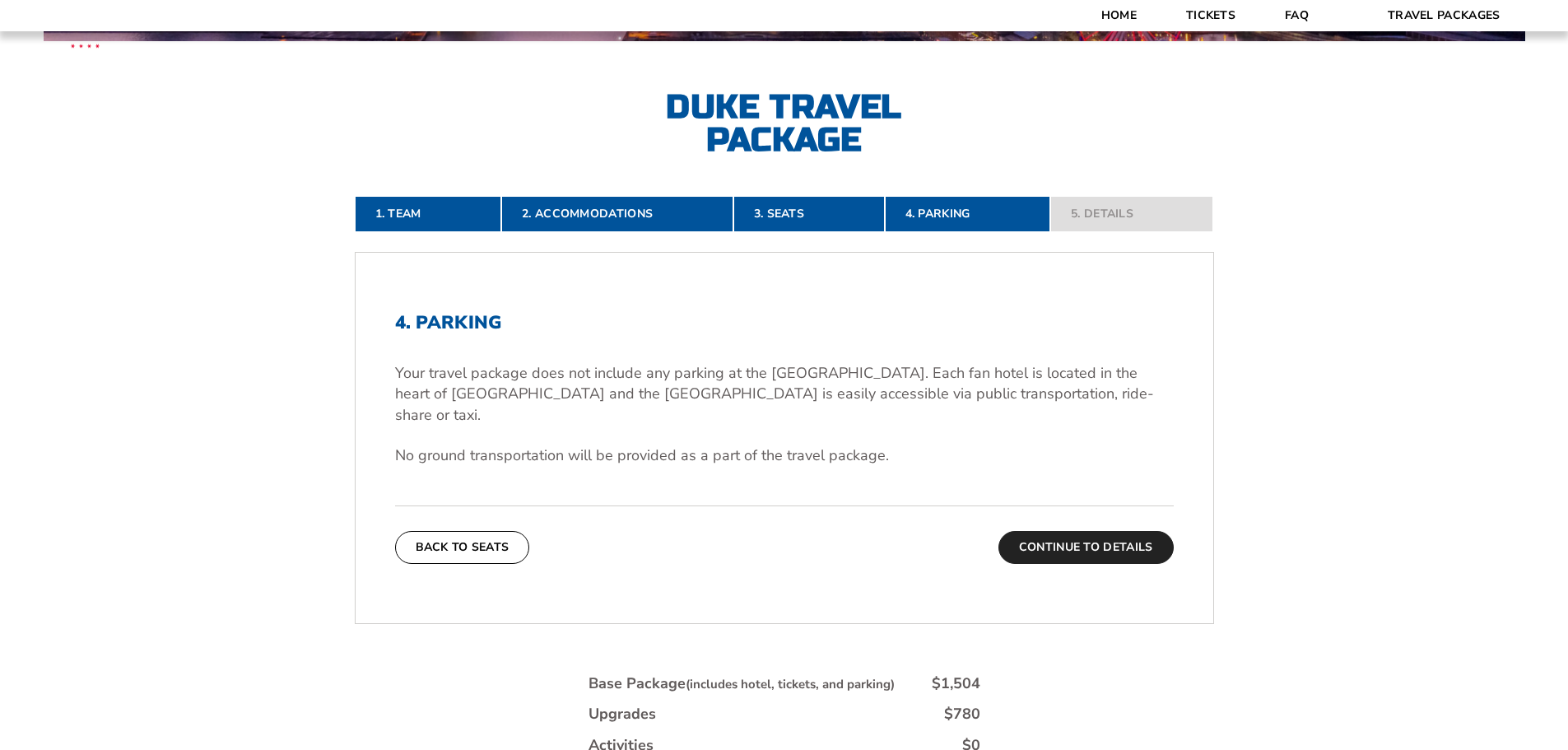
click at [1087, 533] on button "Continue To Details" at bounding box center [1086, 547] width 176 height 33
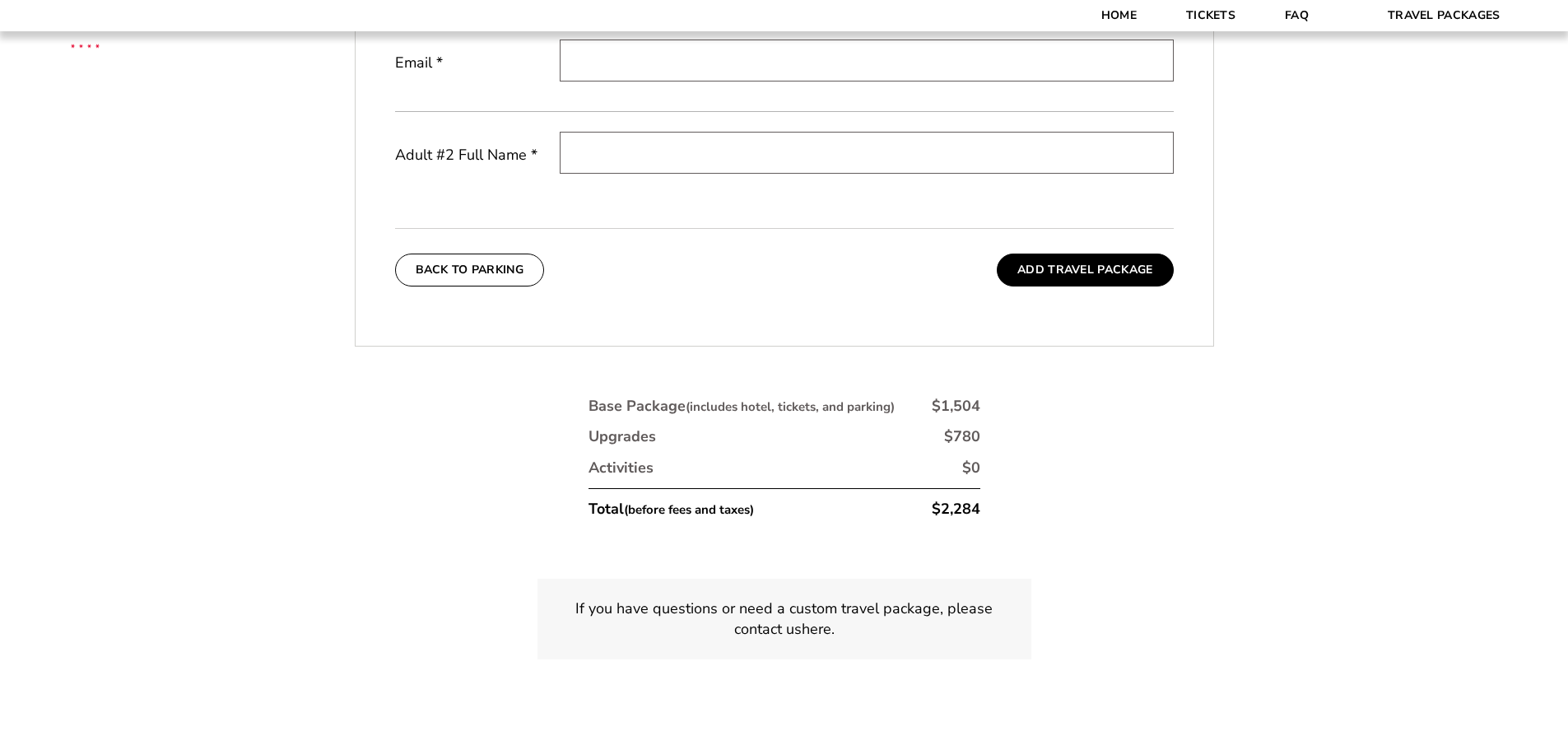
scroll to position [849, 0]
